Goal: Task Accomplishment & Management: Use online tool/utility

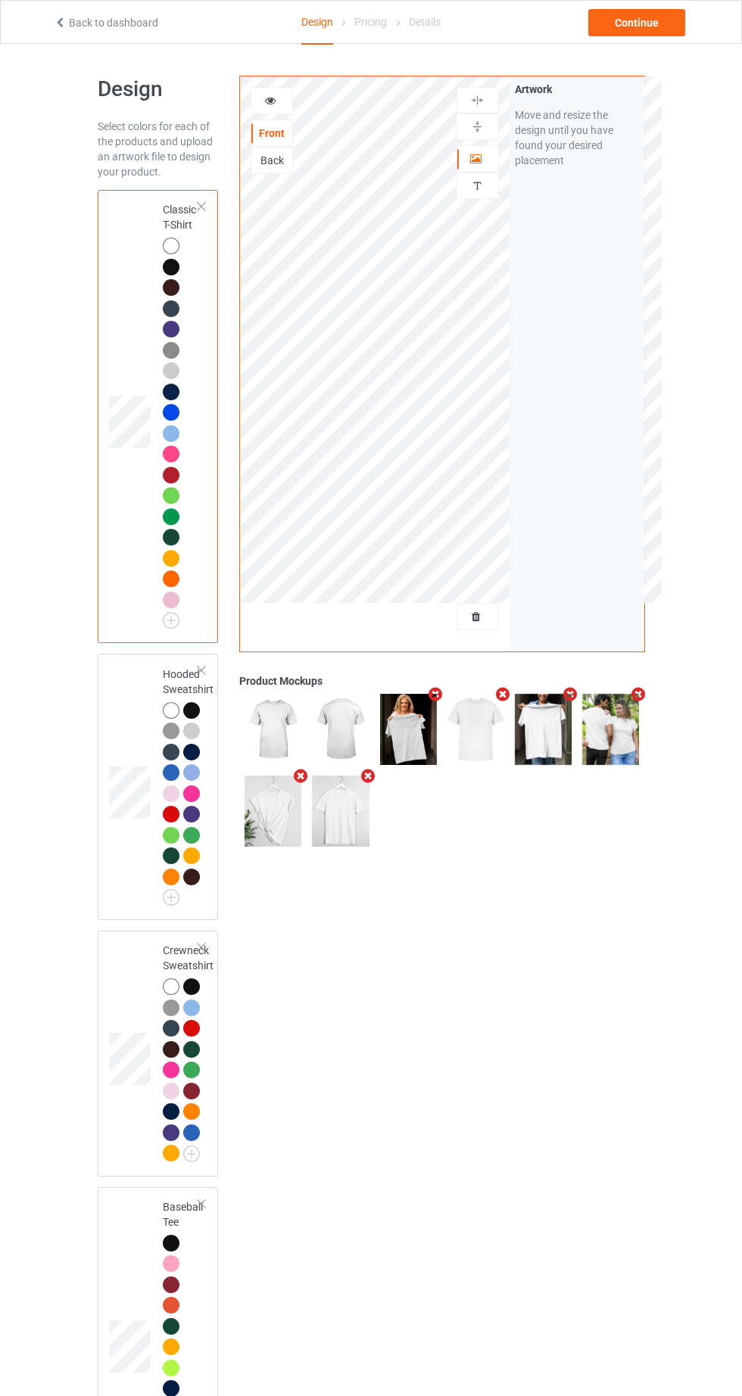
click at [491, 617] on div at bounding box center [477, 616] width 41 height 15
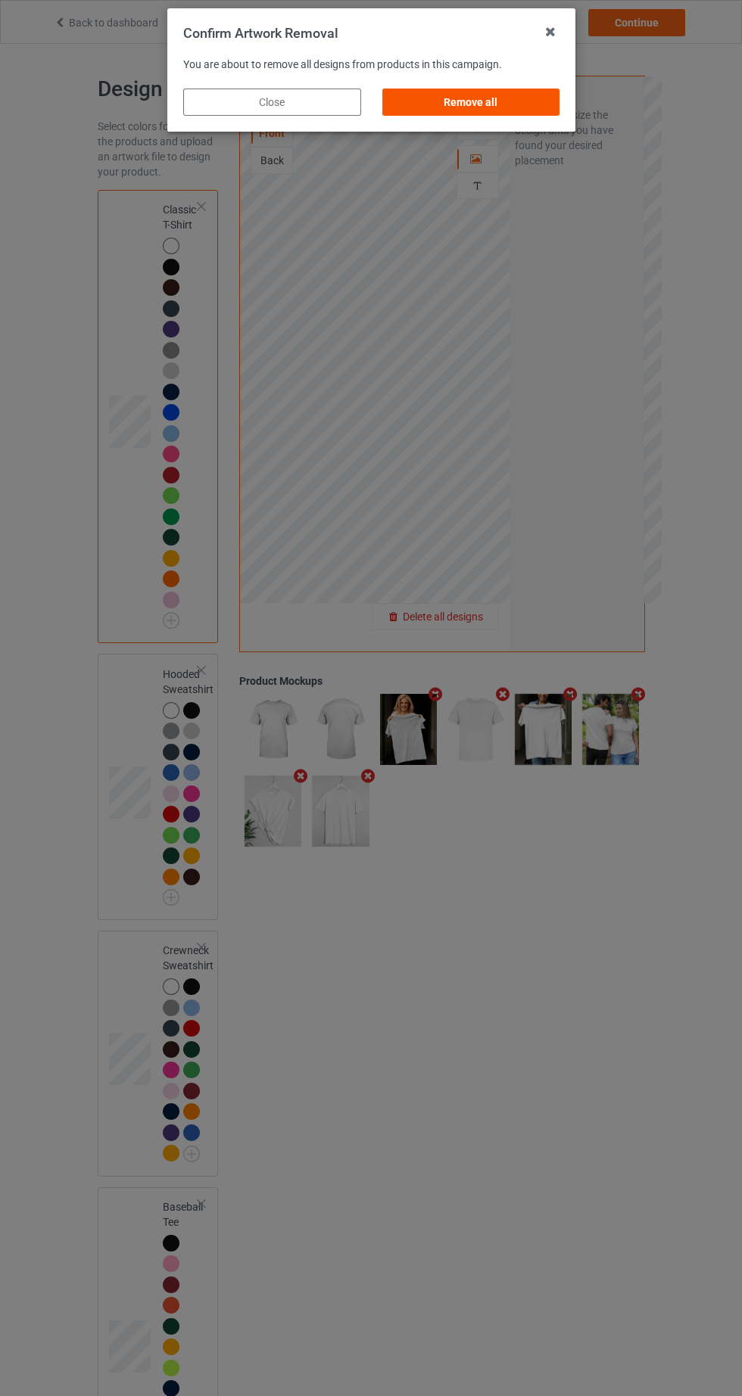
click at [528, 105] on div "Remove all" at bounding box center [470, 102] width 178 height 27
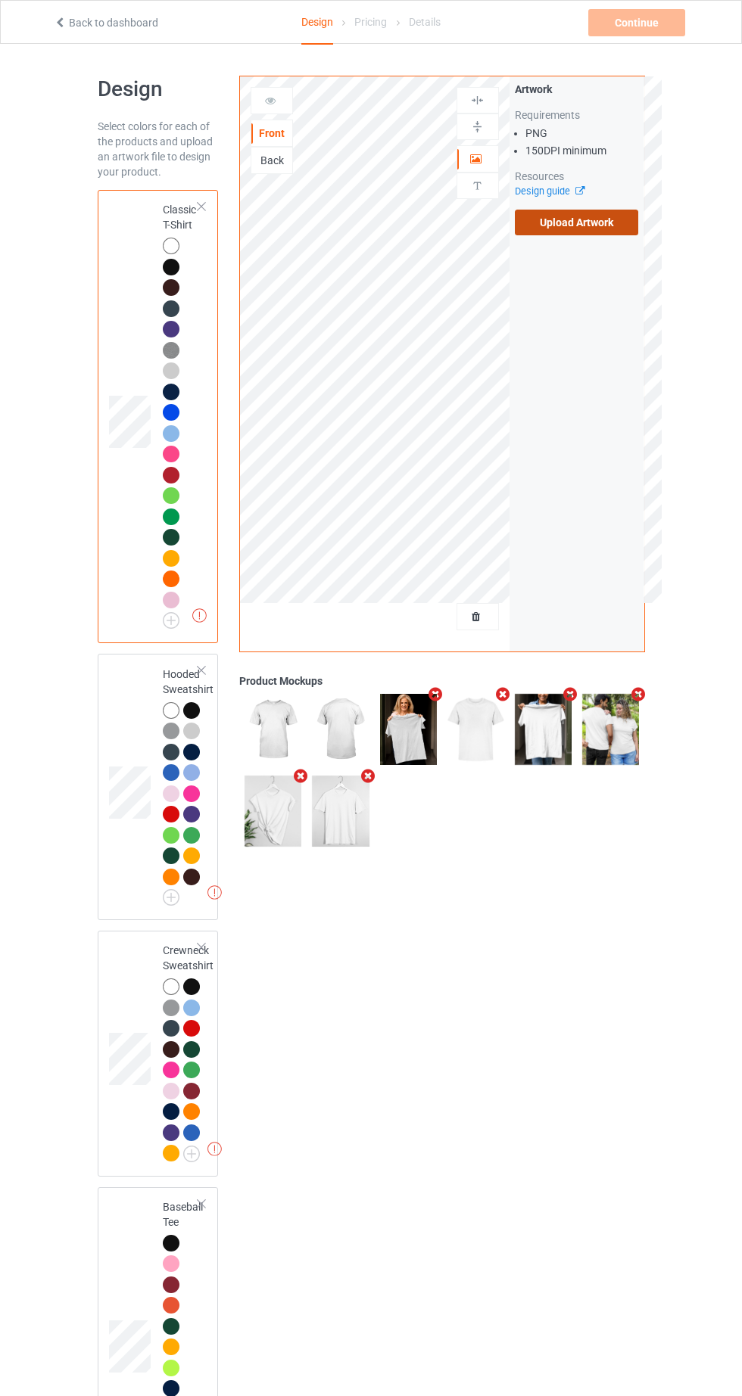
click at [617, 223] on label "Upload Artwork" at bounding box center [577, 223] width 124 height 26
click at [0, 0] on input "Upload Artwork" at bounding box center [0, 0] width 0 height 0
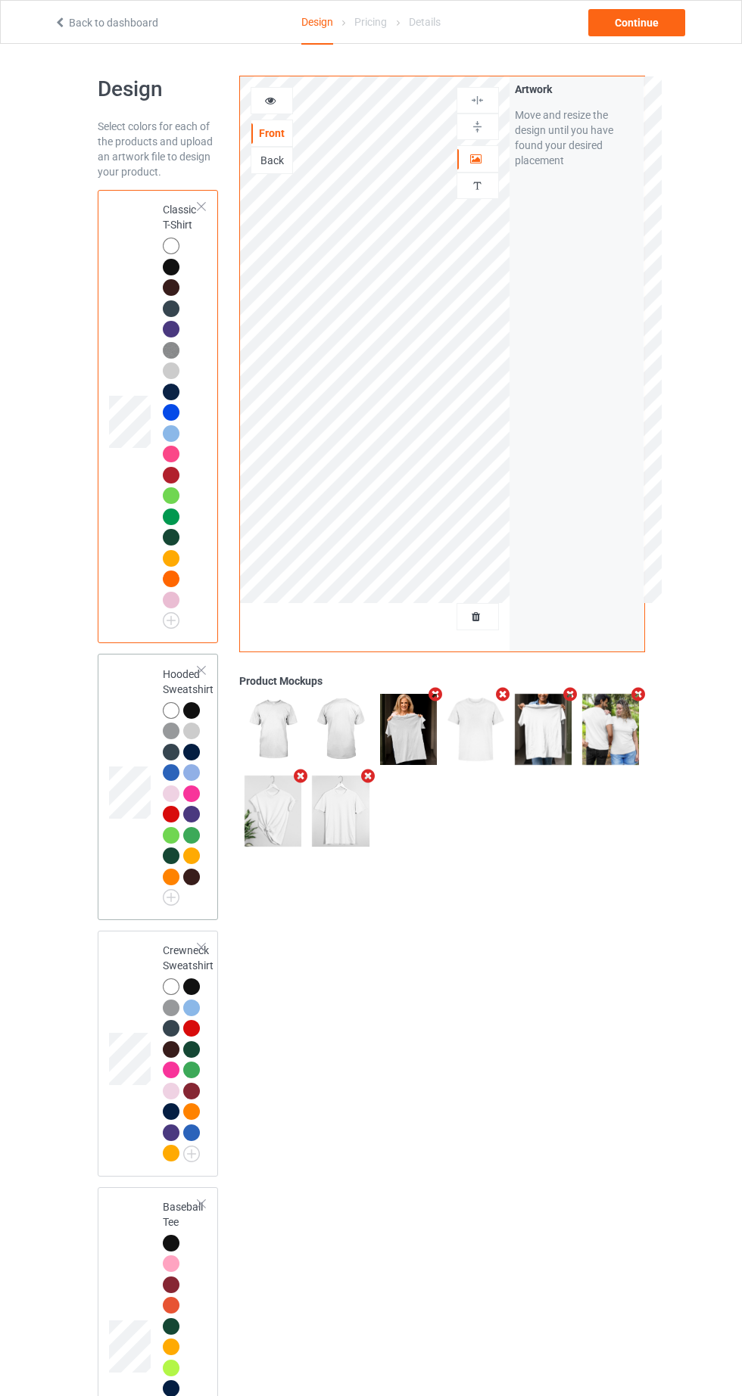
click at [191, 710] on div at bounding box center [191, 710] width 17 height 17
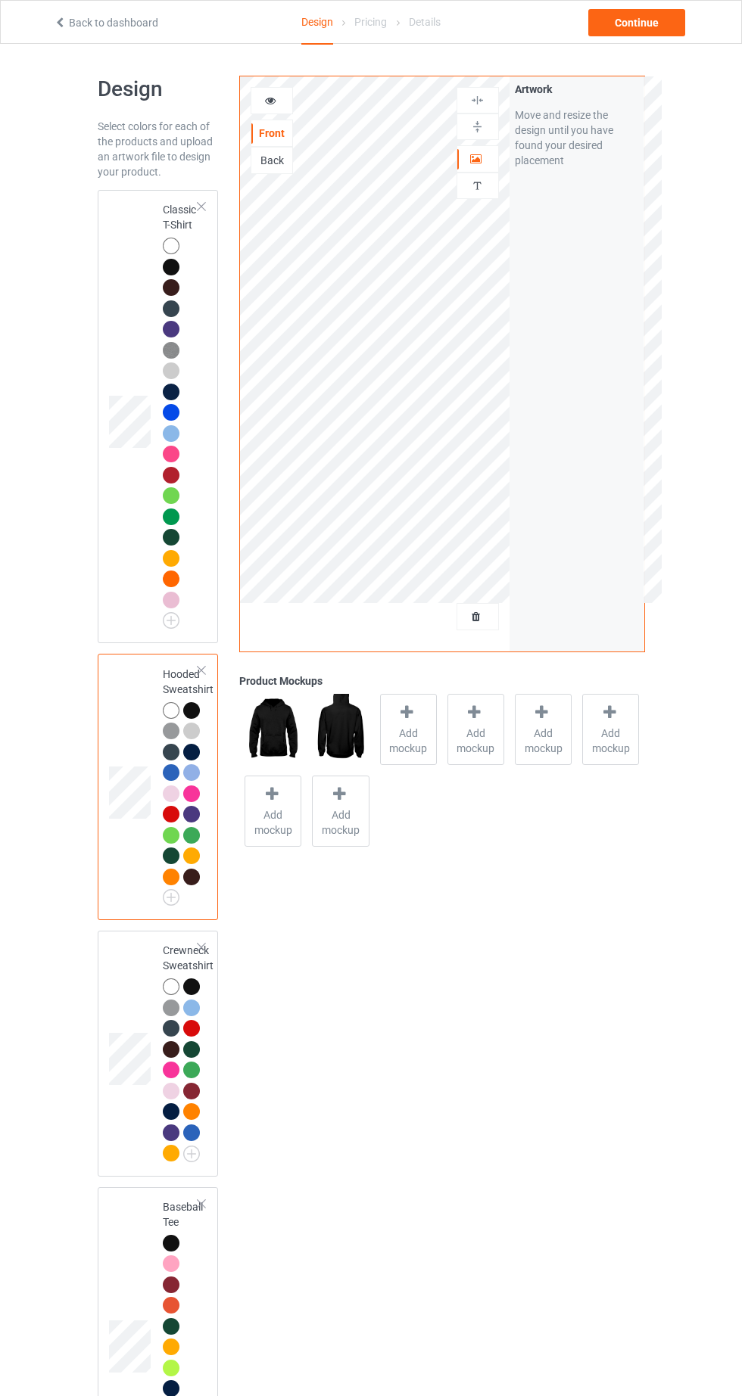
click at [493, 185] on div at bounding box center [477, 186] width 41 height 14
click at [487, 157] on div at bounding box center [477, 158] width 41 height 15
click at [477, 99] on img at bounding box center [477, 100] width 14 height 14
click at [471, 100] on img at bounding box center [477, 100] width 14 height 14
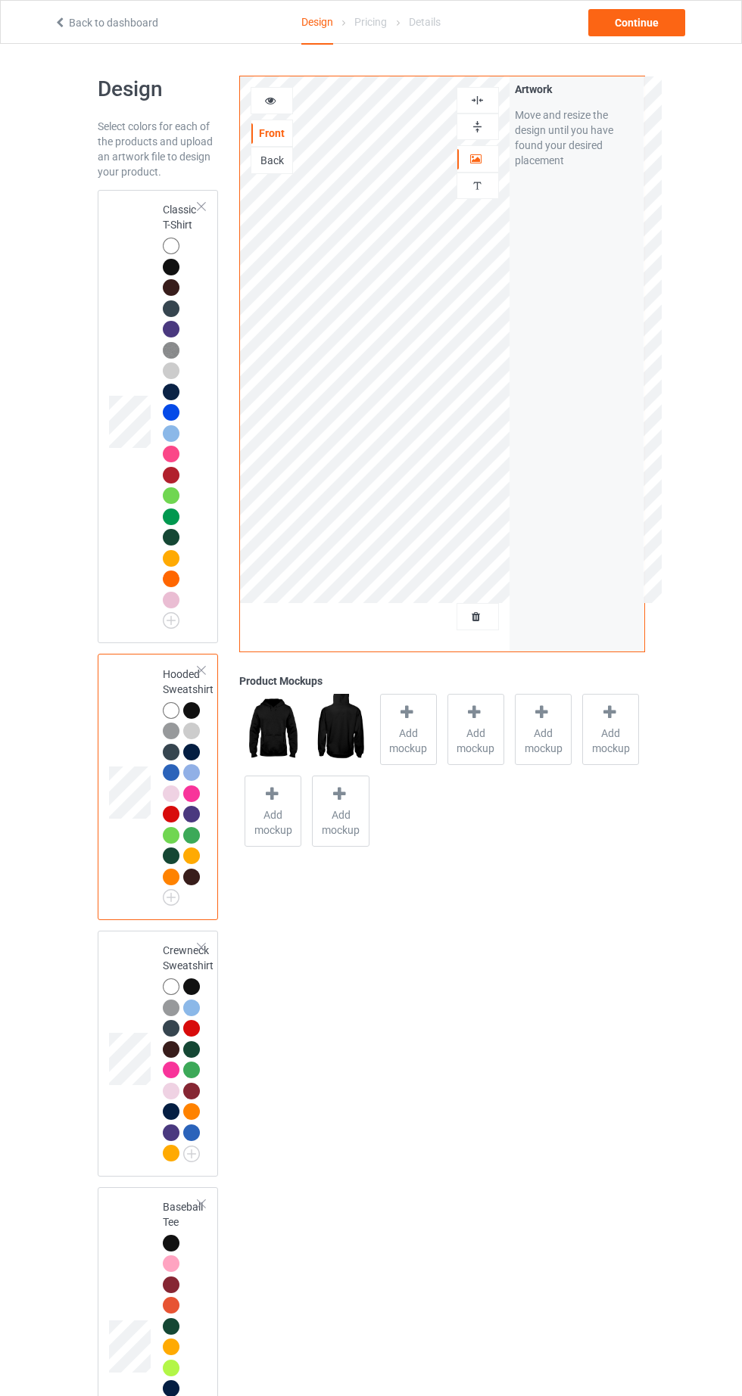
click at [477, 100] on img at bounding box center [477, 100] width 14 height 14
click at [484, 101] on img at bounding box center [477, 100] width 14 height 14
click at [288, 162] on div "Back" at bounding box center [271, 160] width 41 height 15
click at [614, 214] on label "Upload Artwork" at bounding box center [577, 223] width 124 height 26
click at [0, 0] on input "Upload Artwork" at bounding box center [0, 0] width 0 height 0
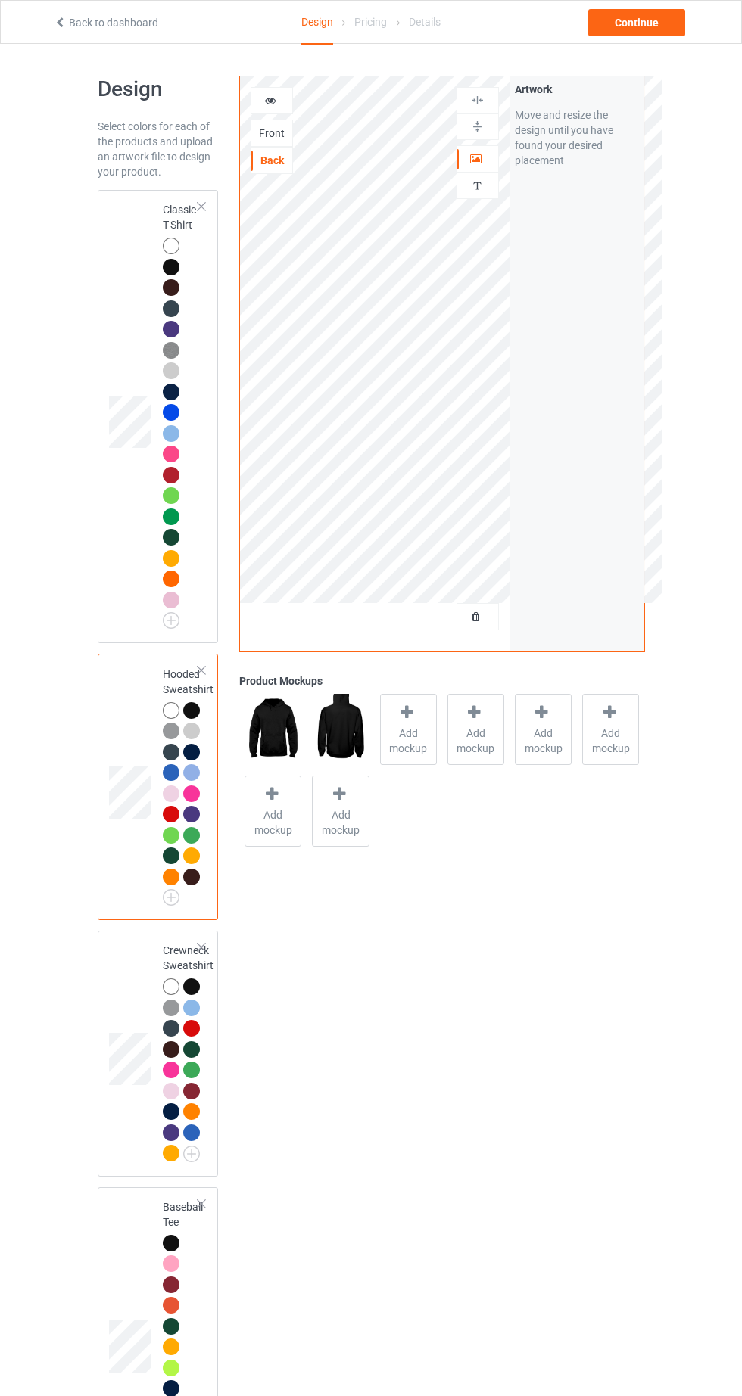
click at [277, 131] on div "Front" at bounding box center [271, 133] width 41 height 15
click at [661, 27] on div "Continue" at bounding box center [636, 22] width 97 height 27
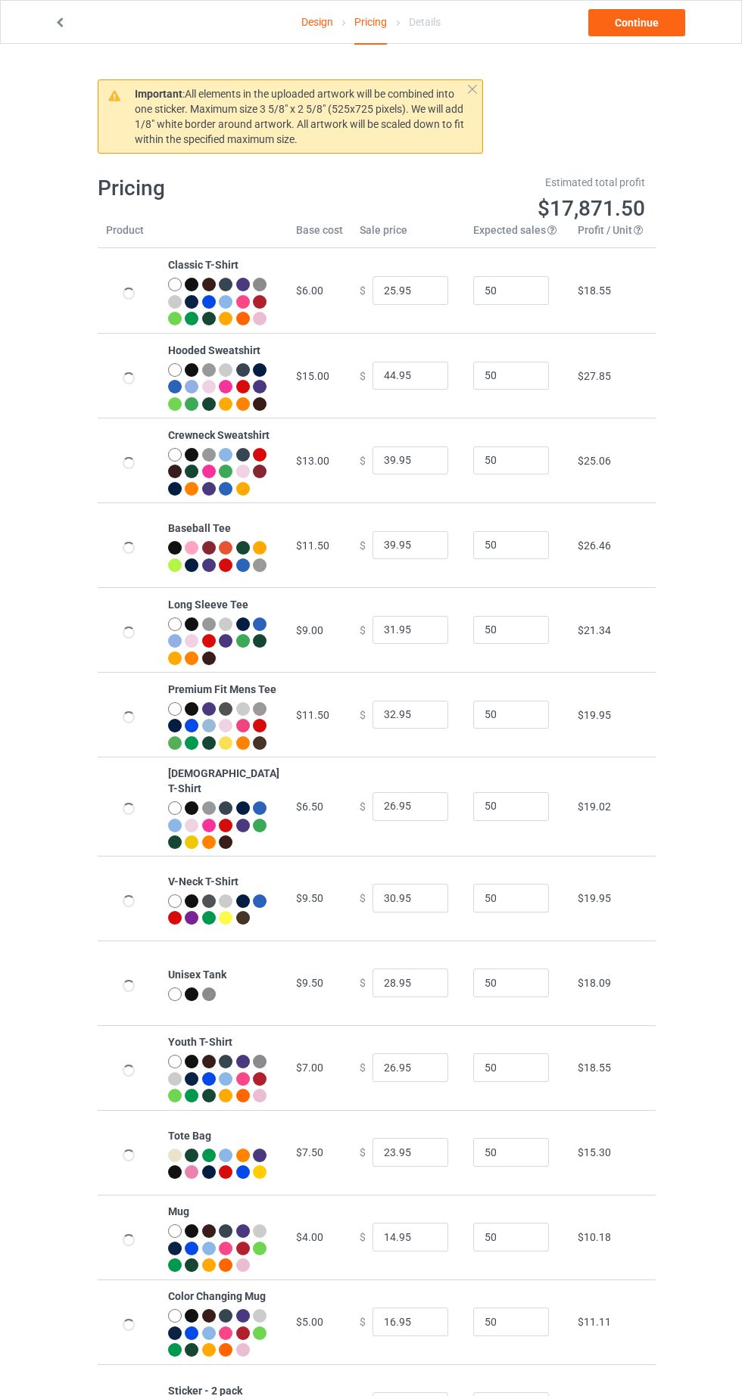
type input "26.95"
type input "46.95"
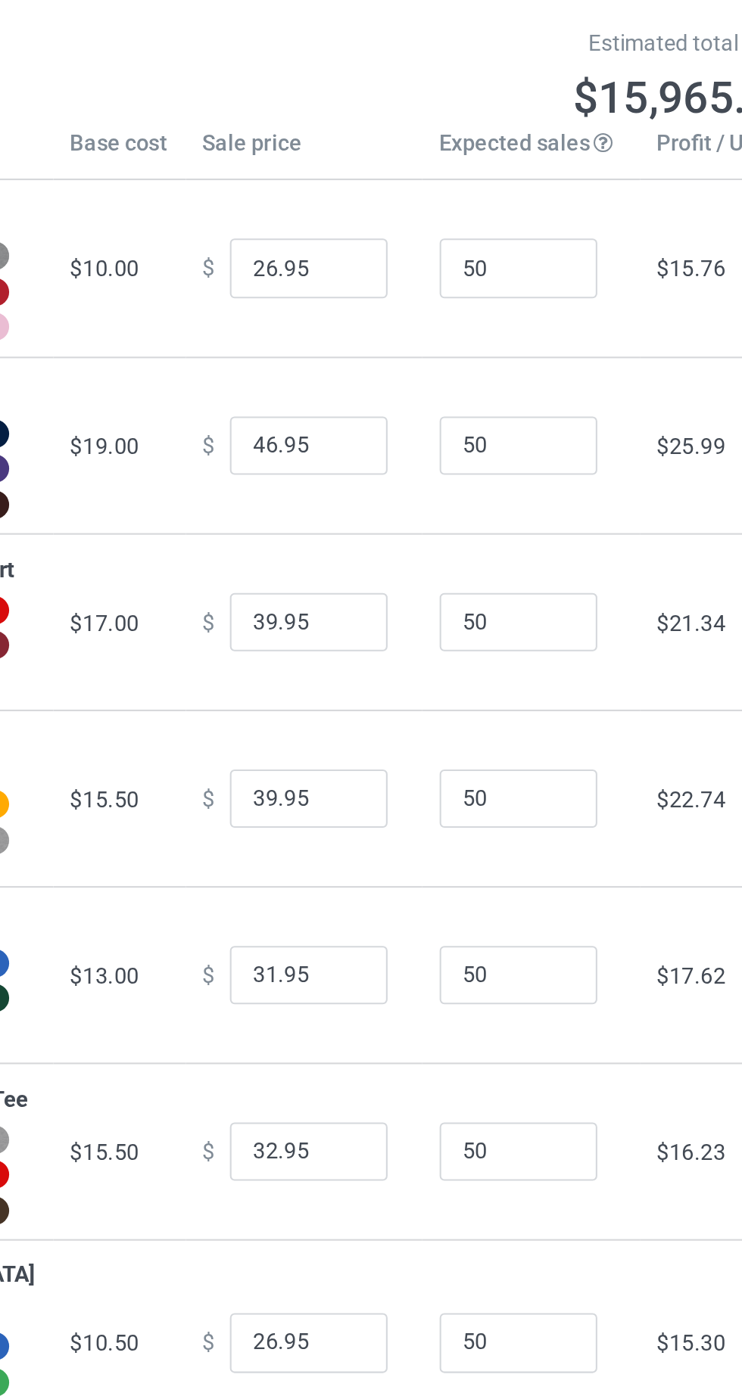
scroll to position [2, 0]
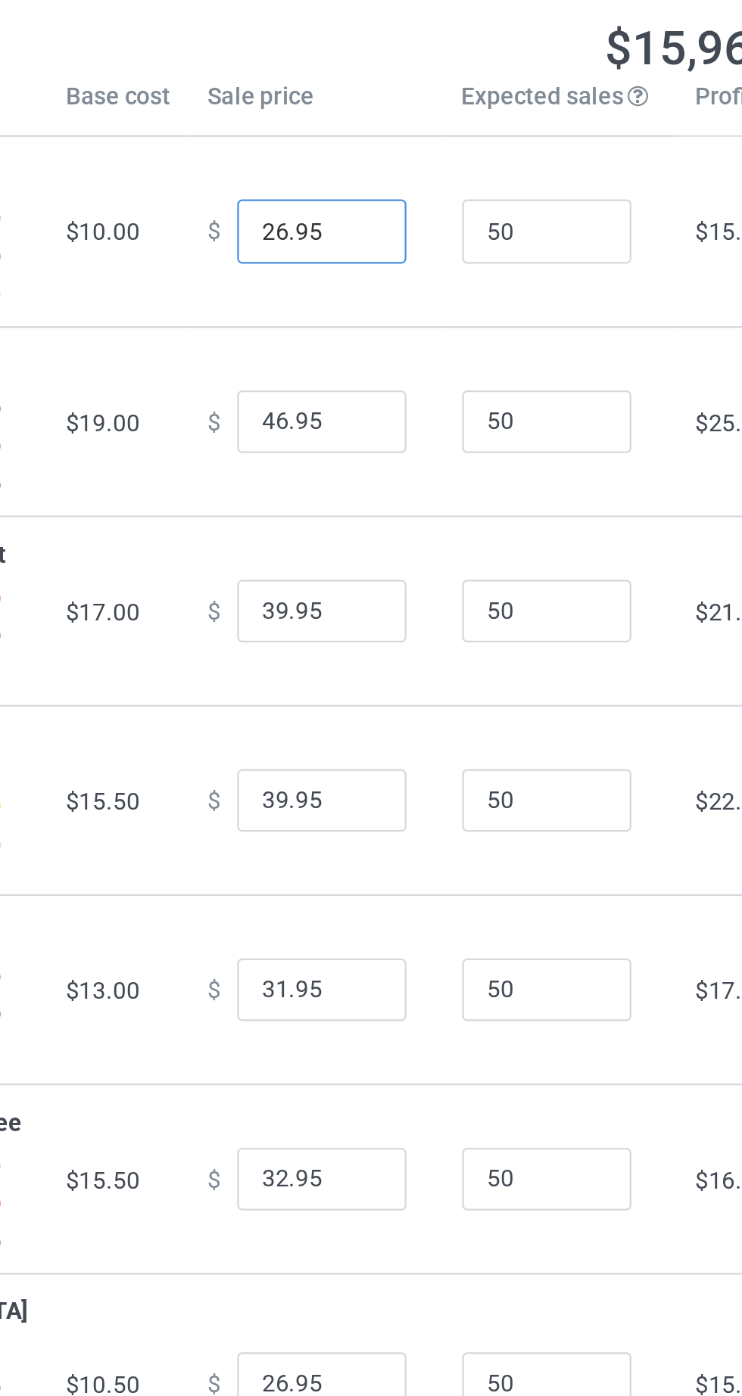
click at [378, 294] on input "26.95" at bounding box center [410, 288] width 76 height 29
type input "24.95"
click at [375, 388] on input "46.95" at bounding box center [410, 373] width 76 height 29
type input "43.95"
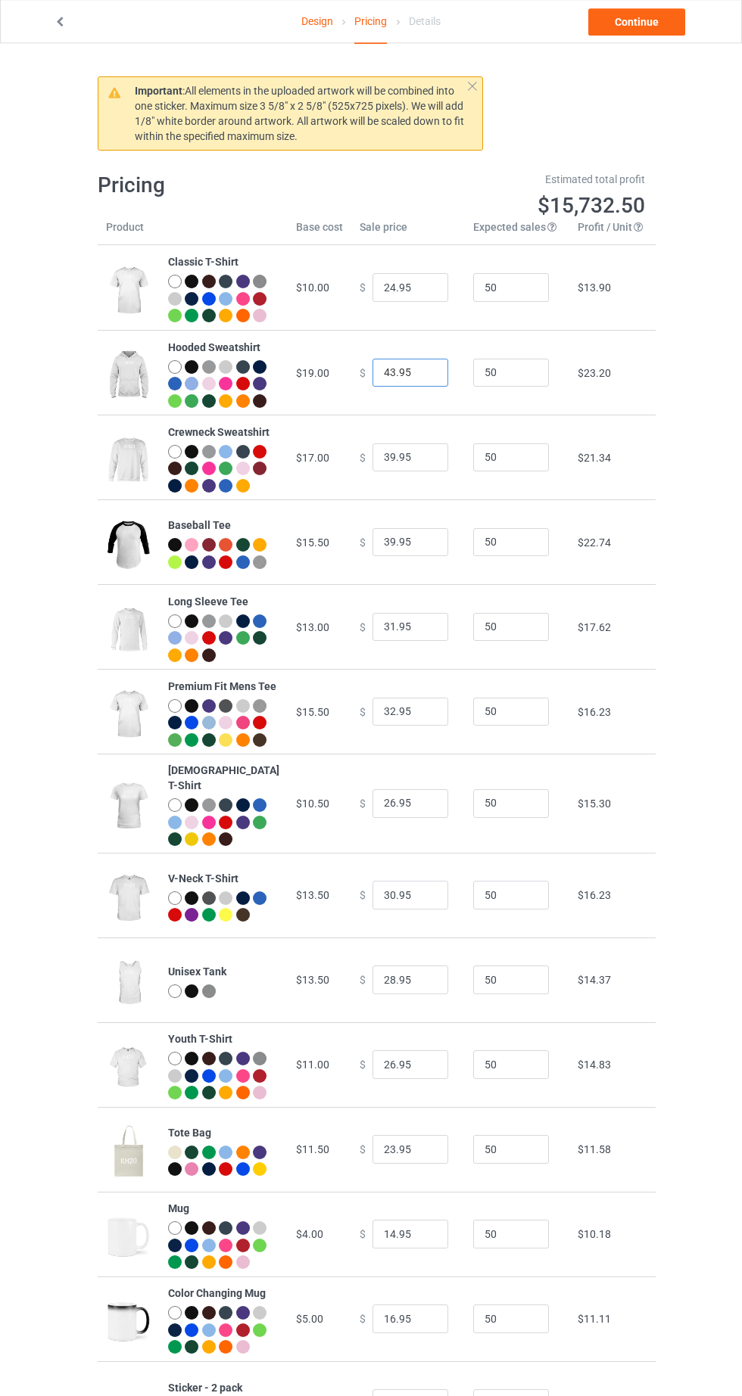
scroll to position [0, 0]
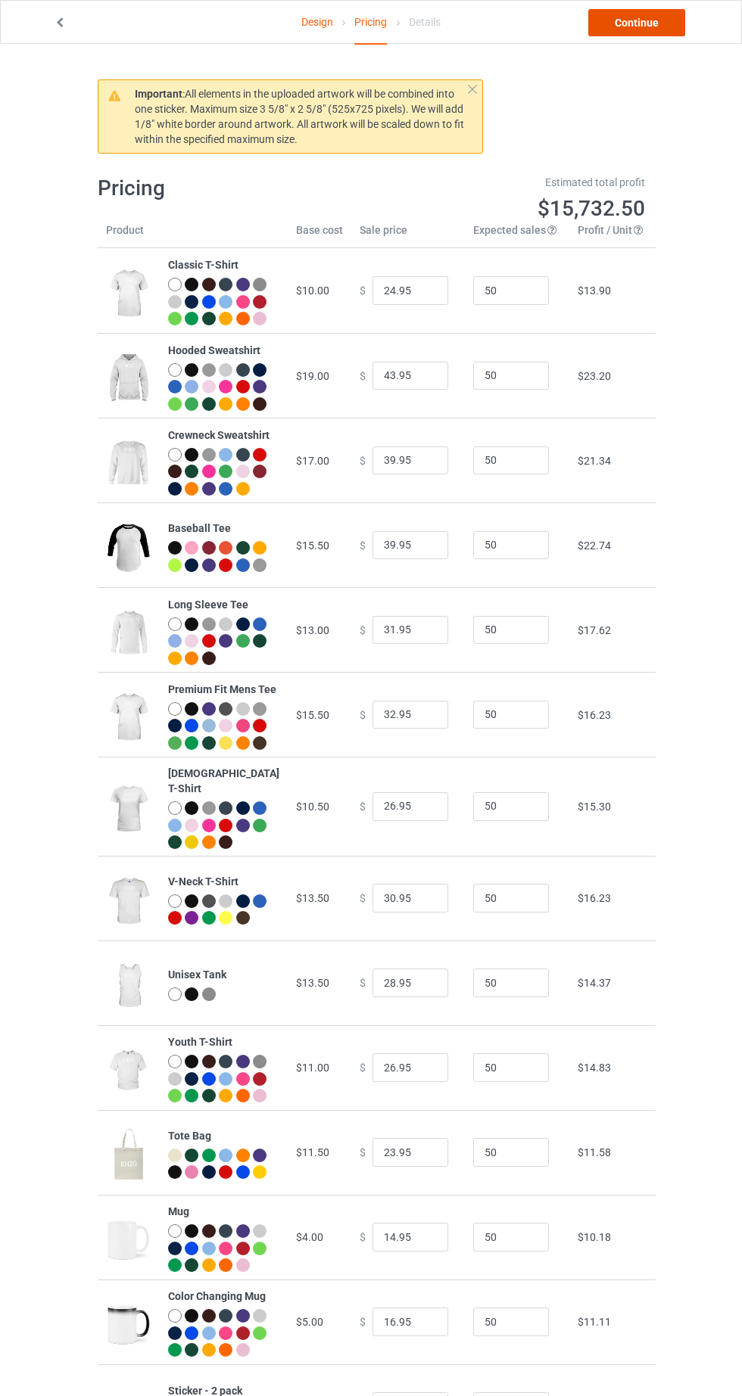
click at [650, 12] on link "Continue" at bounding box center [636, 22] width 97 height 27
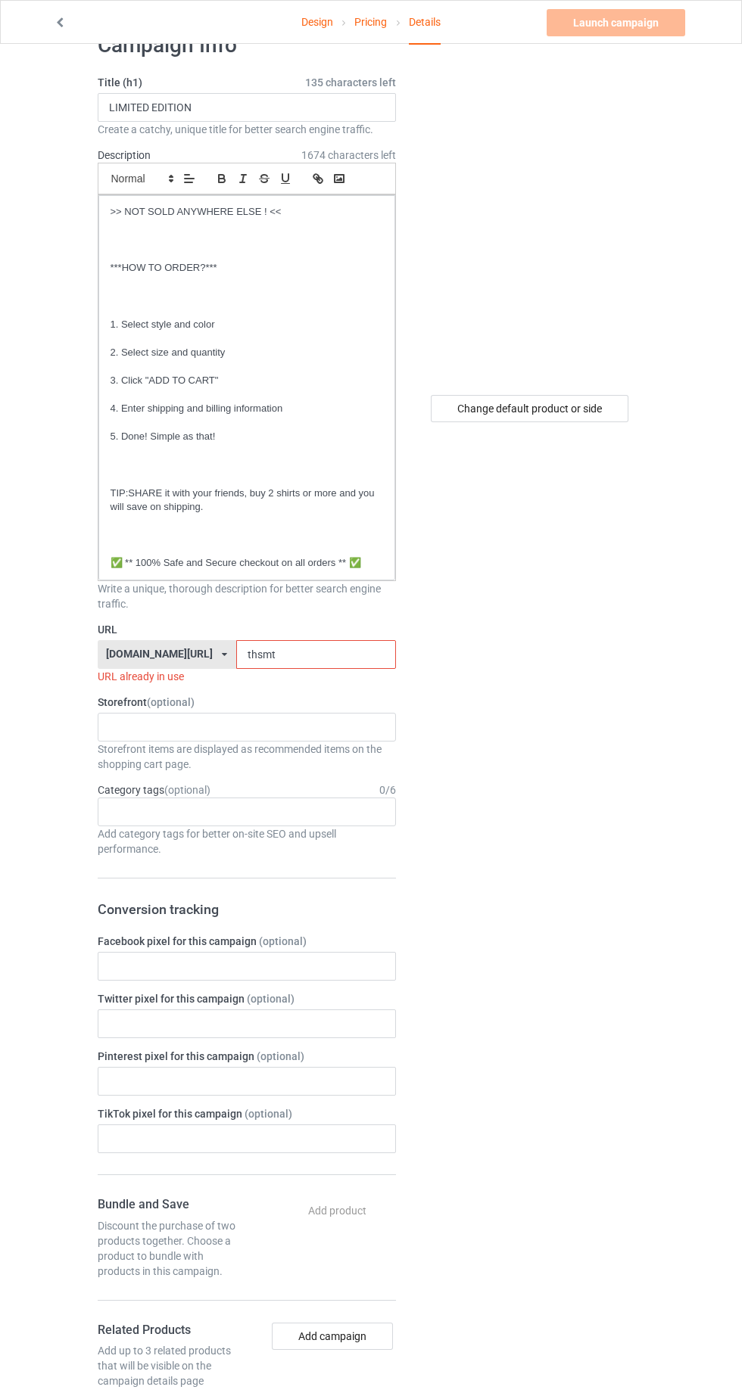
scroll to position [67, 0]
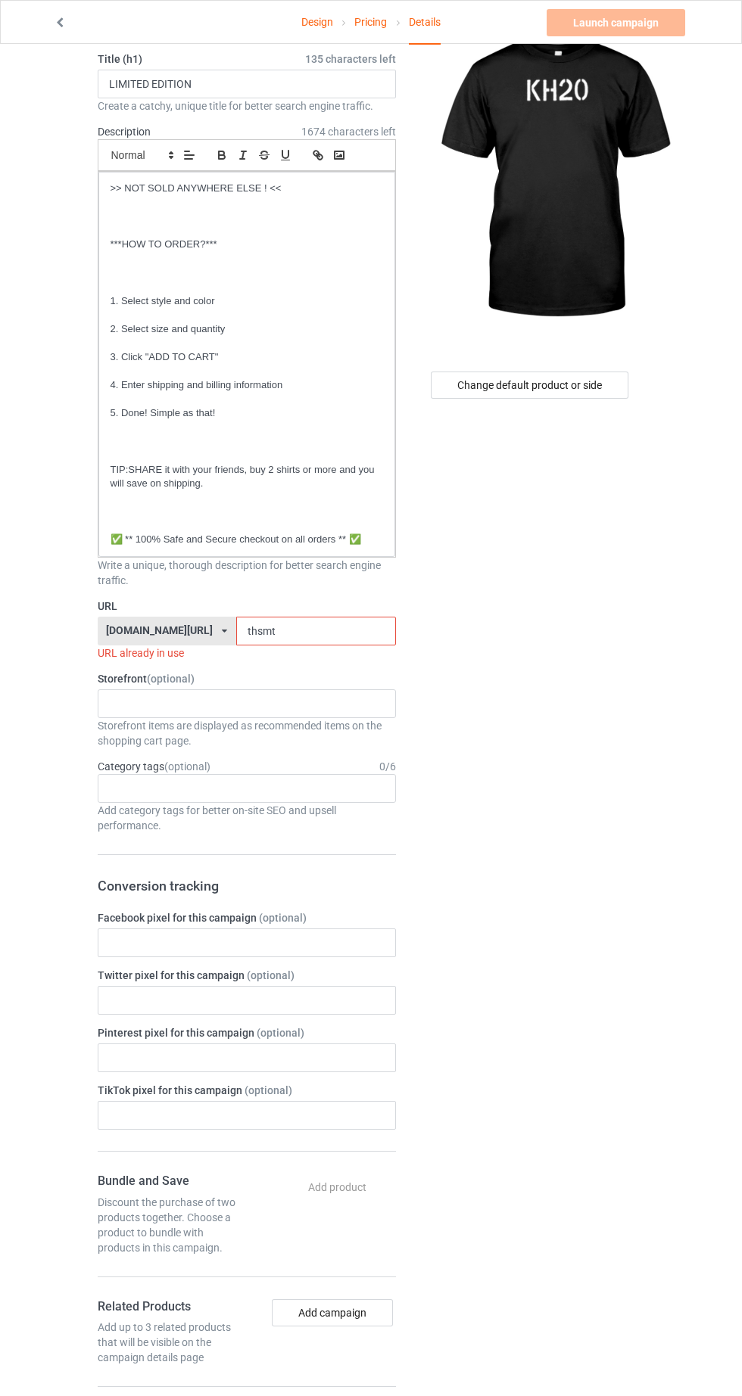
click at [360, 630] on input "thsmt" at bounding box center [316, 631] width 160 height 29
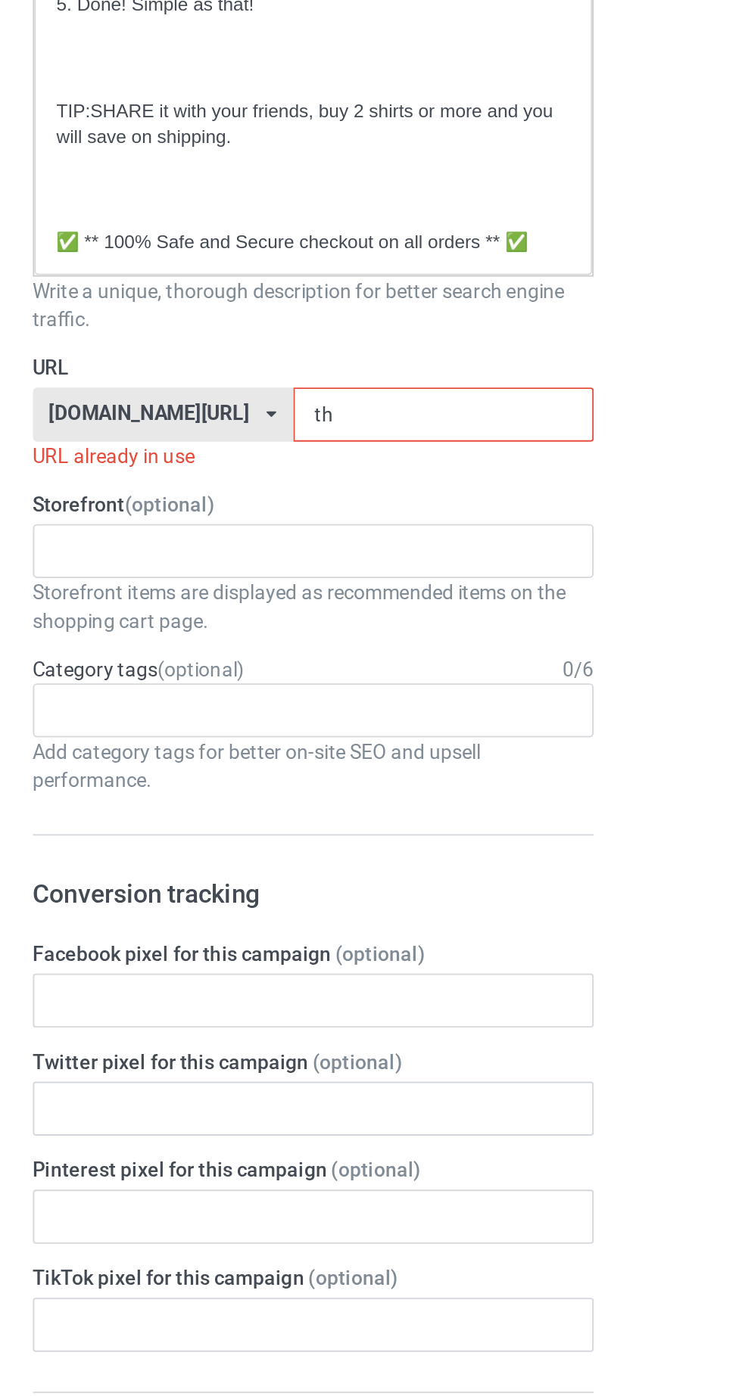
type input "t"
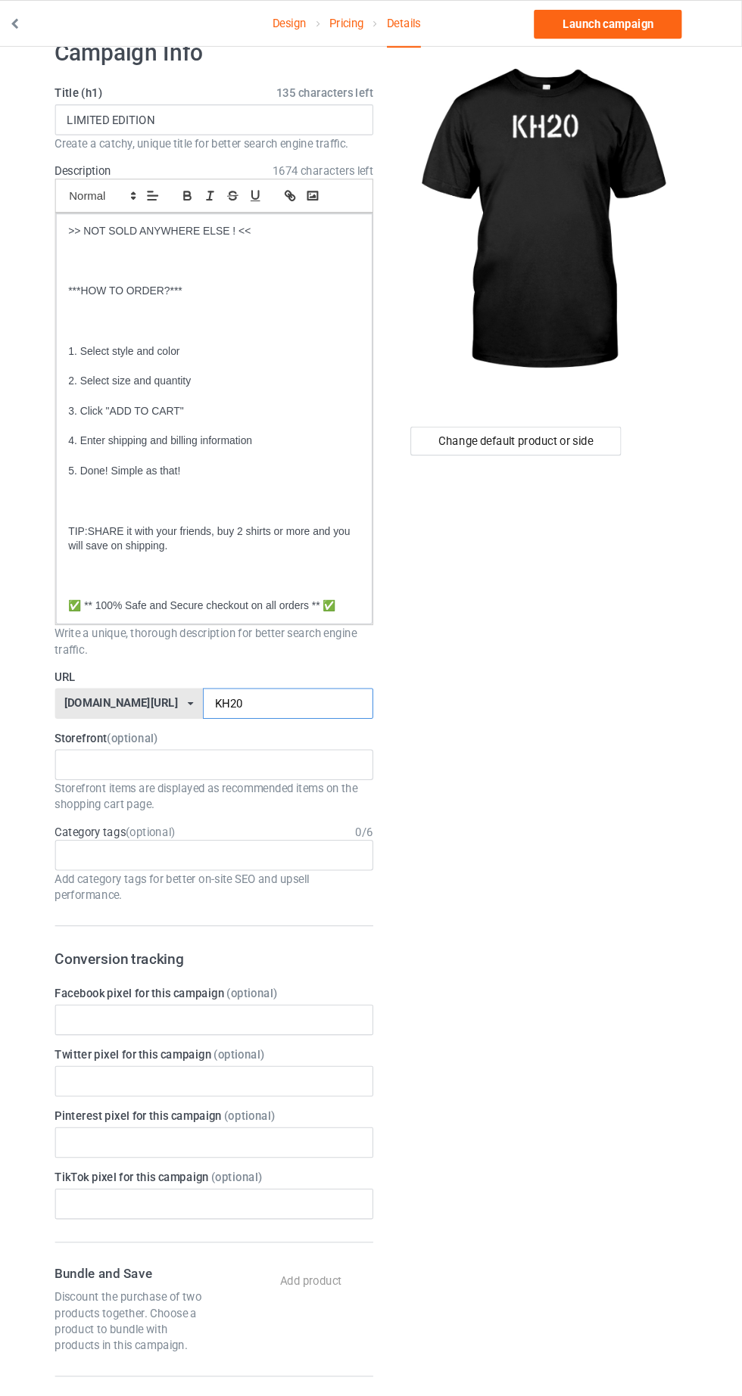
scroll to position [39, 0]
type input "KH20"
click at [598, 408] on div "Change default product or side" at bounding box center [530, 413] width 198 height 27
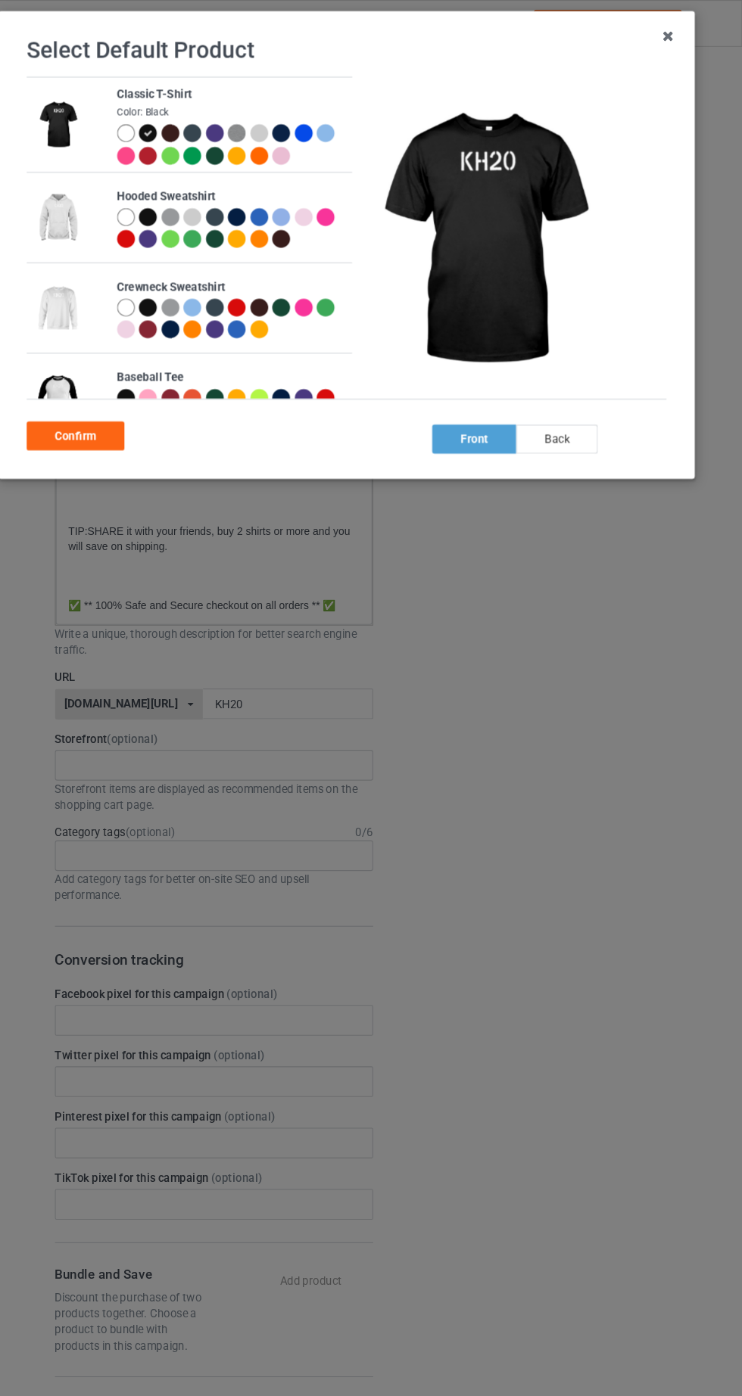
click at [585, 415] on div "back" at bounding box center [568, 411] width 76 height 27
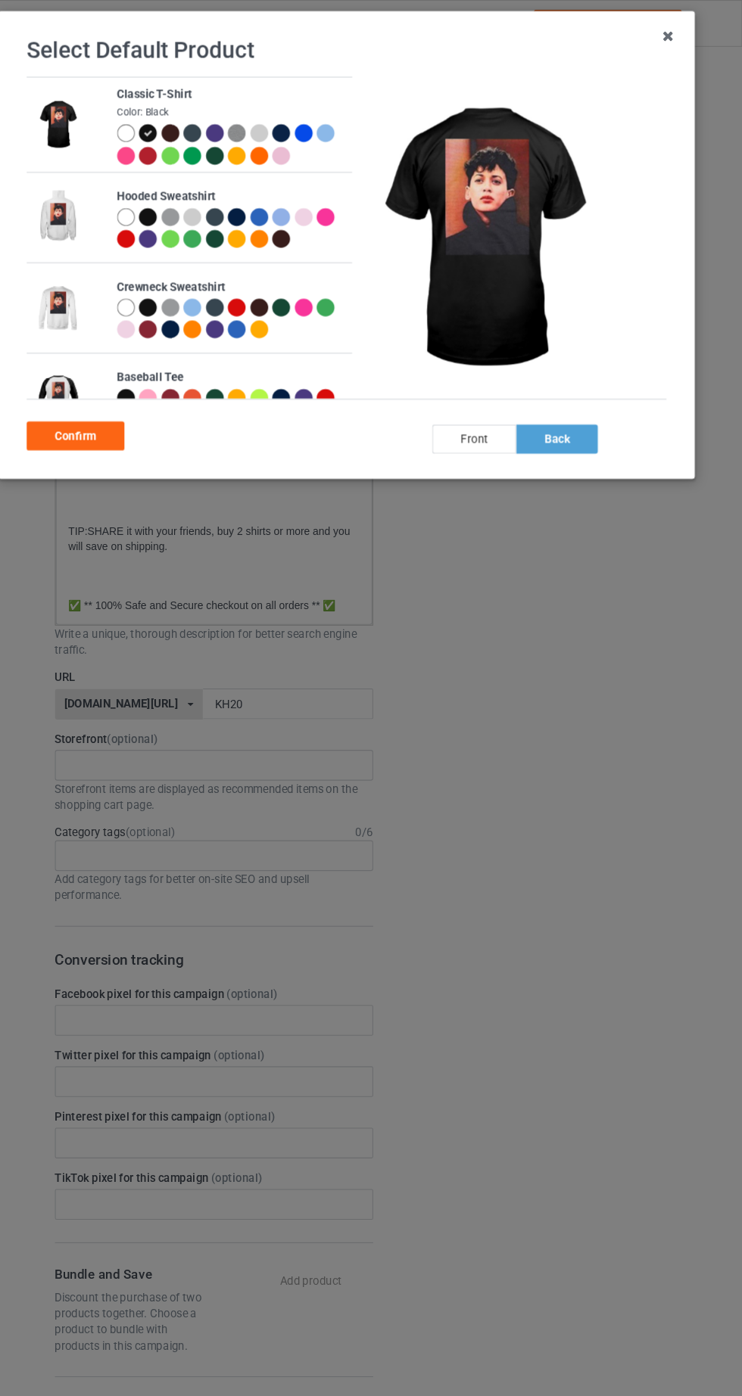
click at [496, 407] on div "front" at bounding box center [490, 411] width 79 height 27
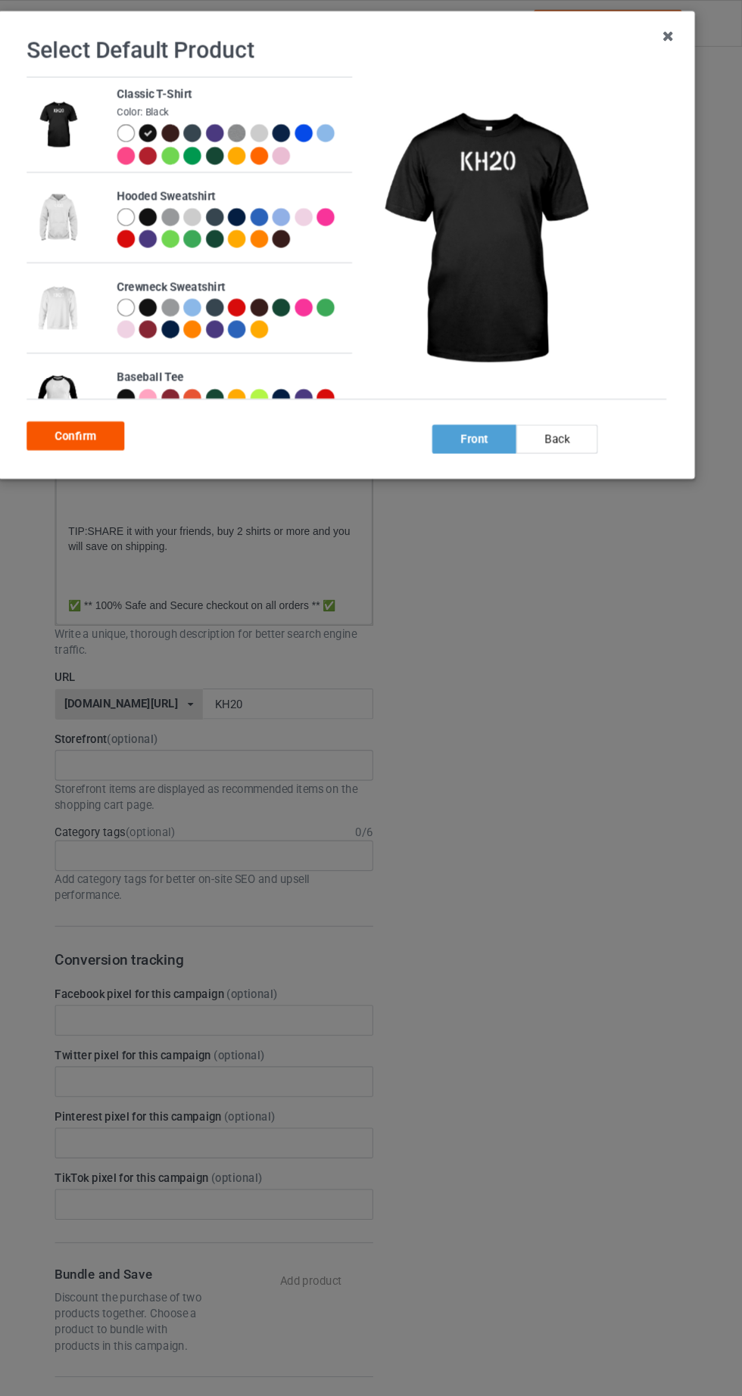
click at [141, 398] on div "Confirm" at bounding box center [117, 408] width 92 height 27
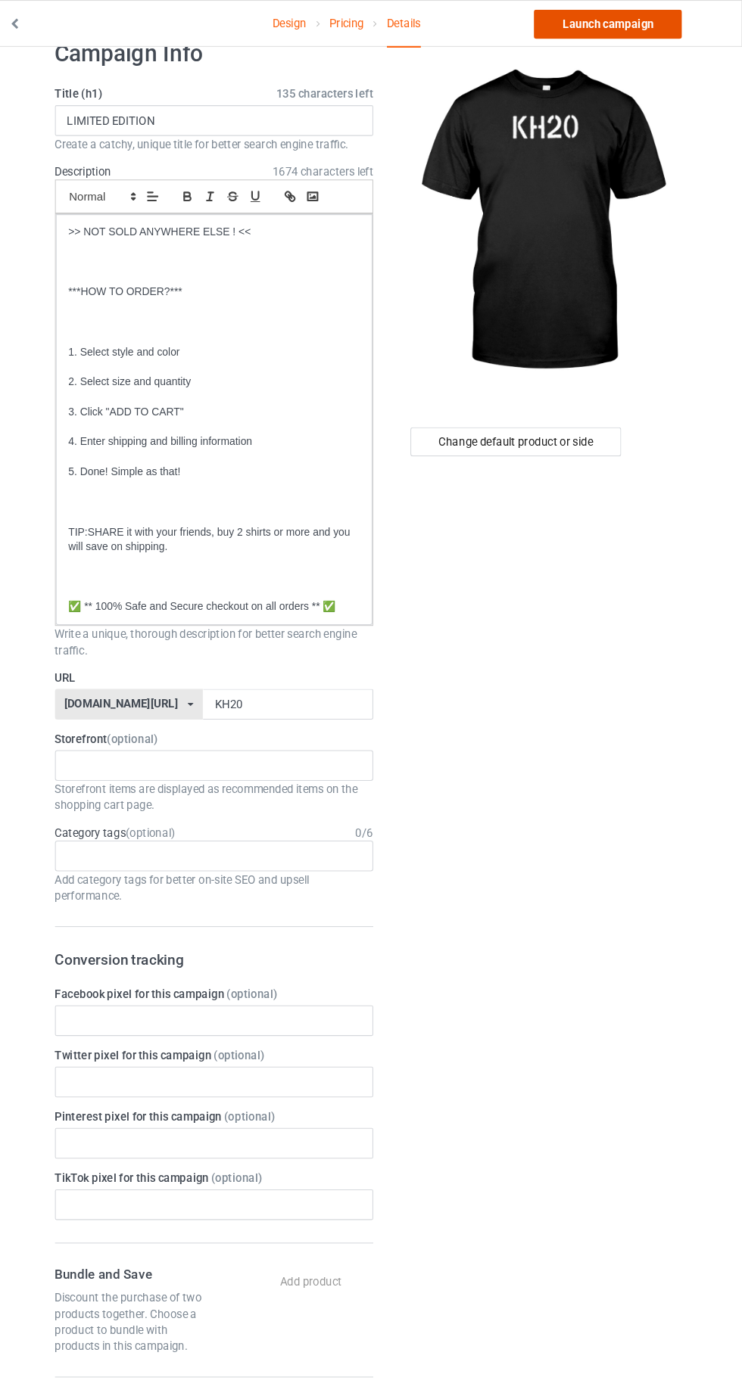
click at [648, 18] on link "Launch campaign" at bounding box center [615, 22] width 138 height 27
